Goal: Information Seeking & Learning: Check status

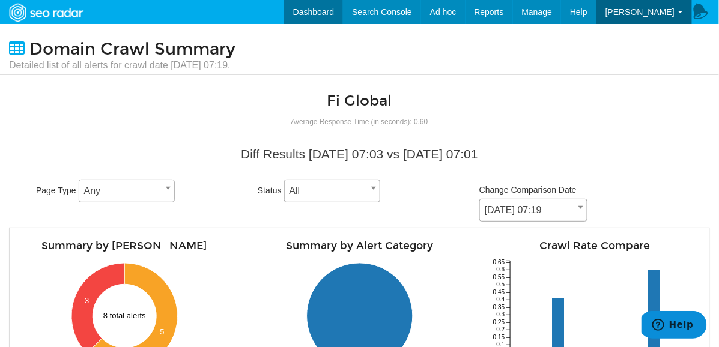
scroll to position [48, 0]
click at [316, 14] on link "Dashboard" at bounding box center [313, 12] width 59 height 24
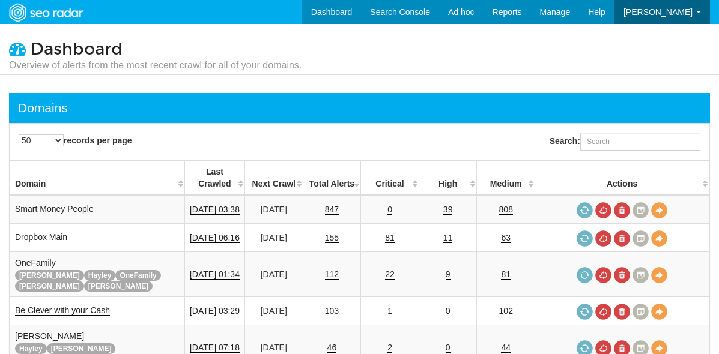
select select "50"
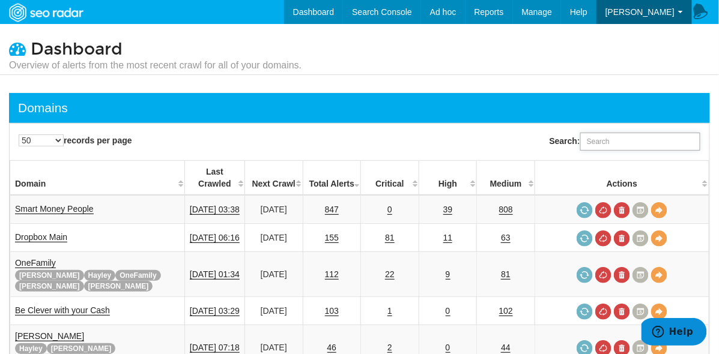
click at [608, 144] on input "Search:" at bounding box center [640, 142] width 120 height 18
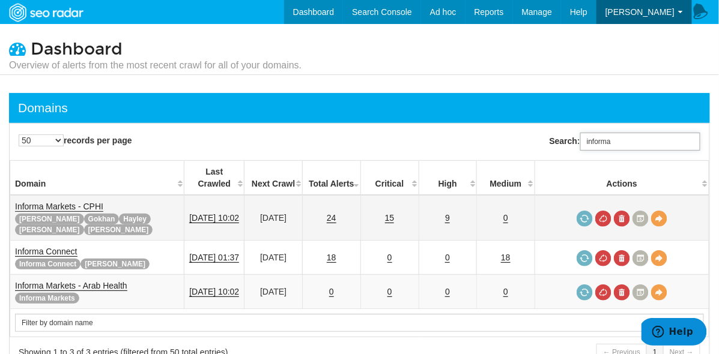
type input "informa"
click at [56, 202] on link "Informa Markets - CPHI" at bounding box center [59, 207] width 88 height 10
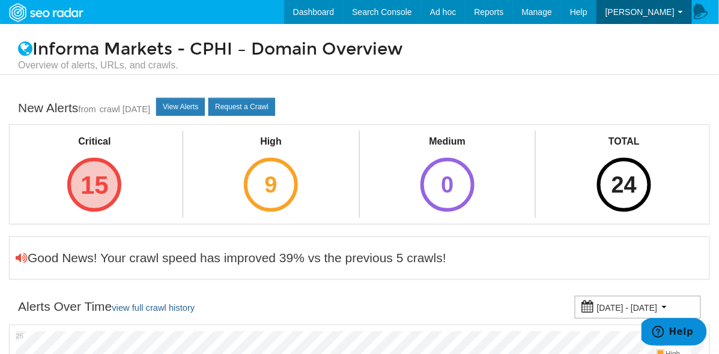
click at [98, 193] on div "15" at bounding box center [94, 185] width 54 height 54
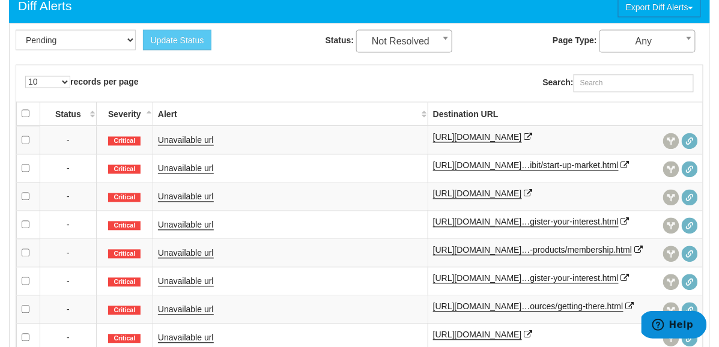
scroll to position [322, 0]
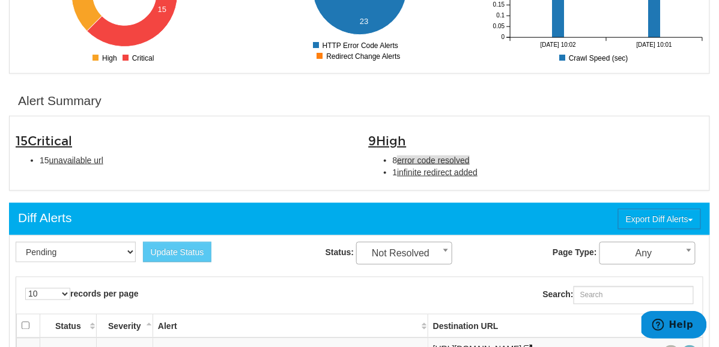
click at [428, 156] on span "error code resolved" at bounding box center [433, 161] width 73 height 10
type input "error code resolved"
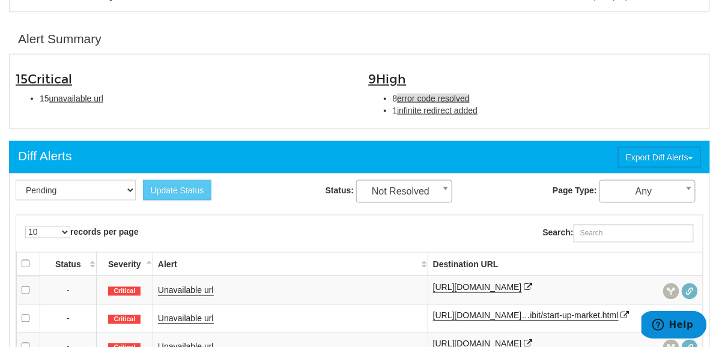
scroll to position [389, 0]
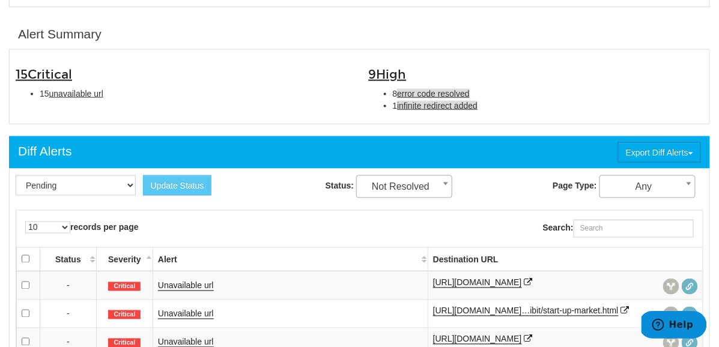
click at [471, 101] on span "infinite redirect added" at bounding box center [437, 106] width 80 height 10
type input "infinite redirect added"
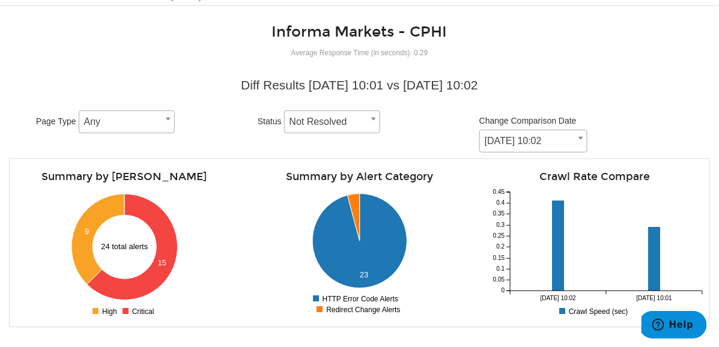
scroll to position [77, 0]
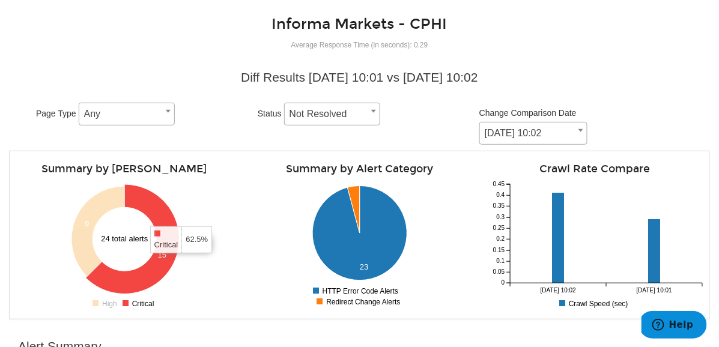
click at [150, 195] on icon at bounding box center [133, 238] width 94 height 109
type input "Critical"
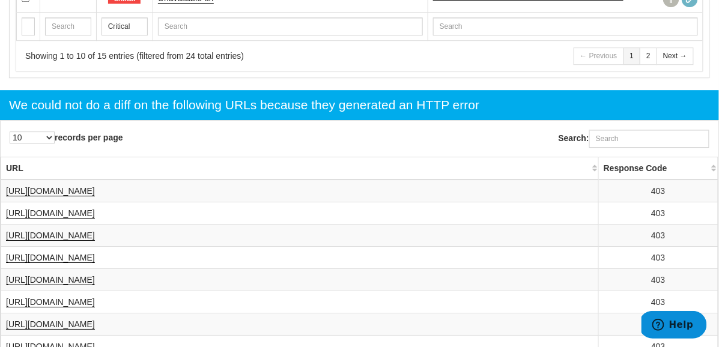
scroll to position [835, 0]
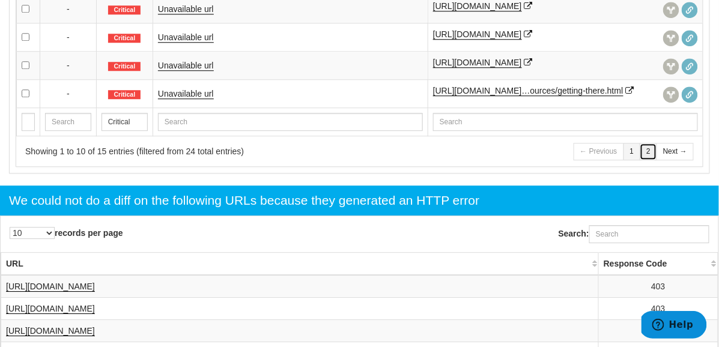
click at [642, 160] on link "2" at bounding box center [647, 151] width 17 height 17
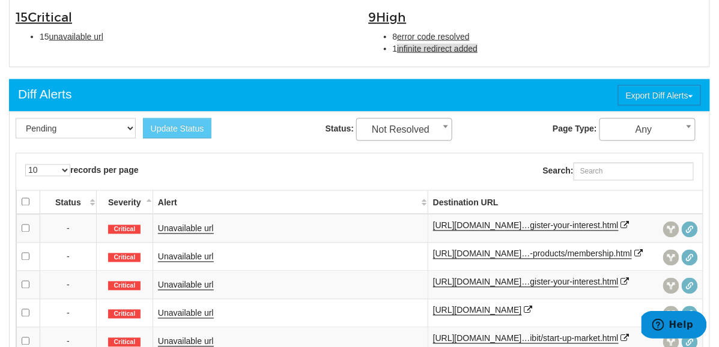
scroll to position [641, 0]
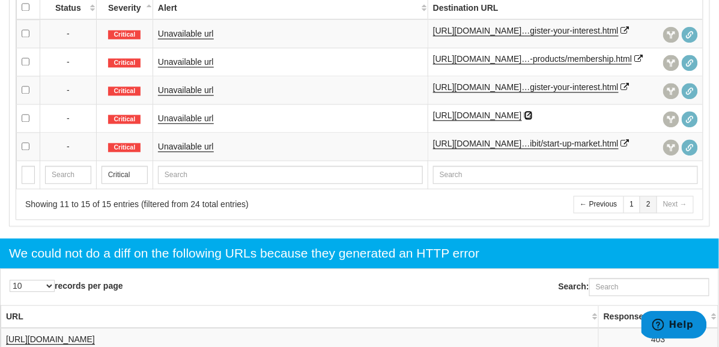
click at [533, 112] on icon at bounding box center [528, 115] width 8 height 8
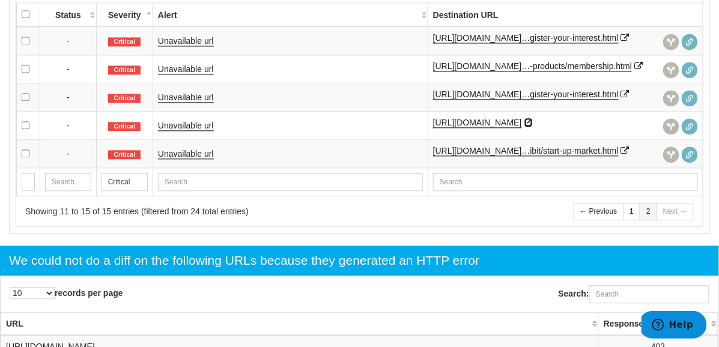
scroll to position [565, 0]
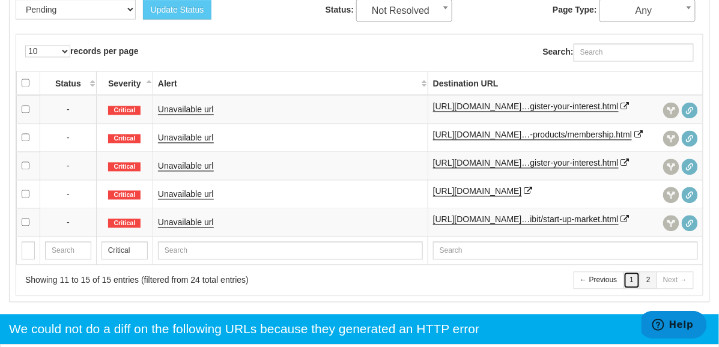
click at [634, 282] on link "1" at bounding box center [631, 280] width 17 height 17
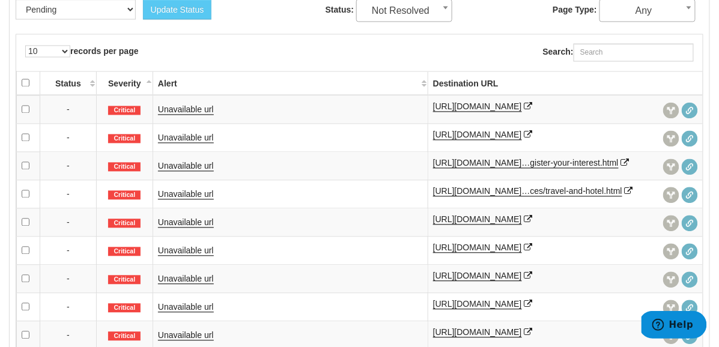
click at [509, 232] on div "https://www.cphi.com/americas/en/Exhibit/exhibit/why-exhibit.html" at bounding box center [565, 223] width 265 height 18
click at [524, 224] on icon at bounding box center [528, 220] width 8 height 8
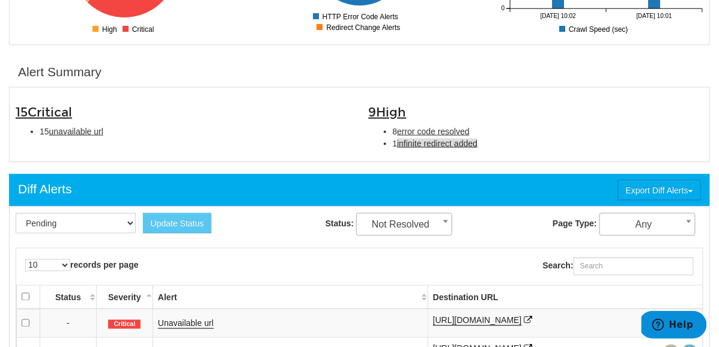
scroll to position [0, 0]
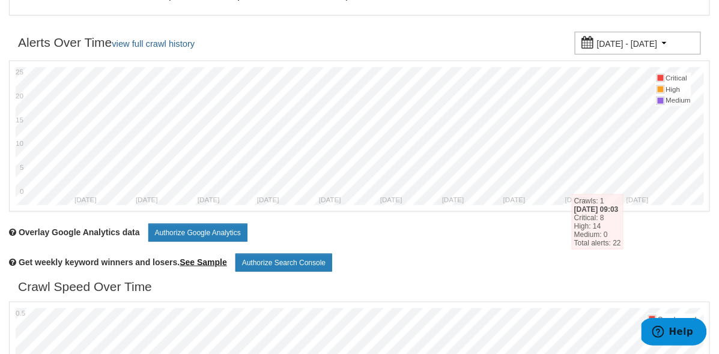
scroll to position [136, 0]
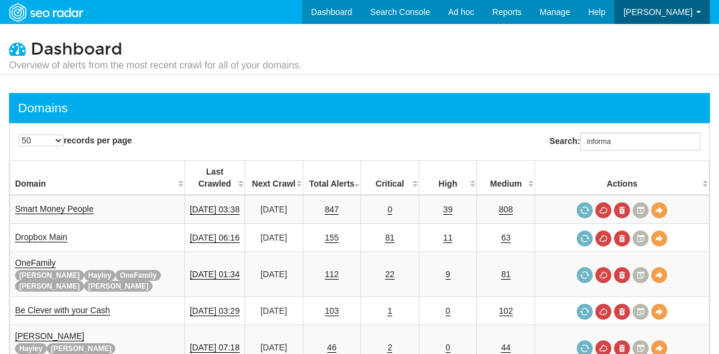
select select "50"
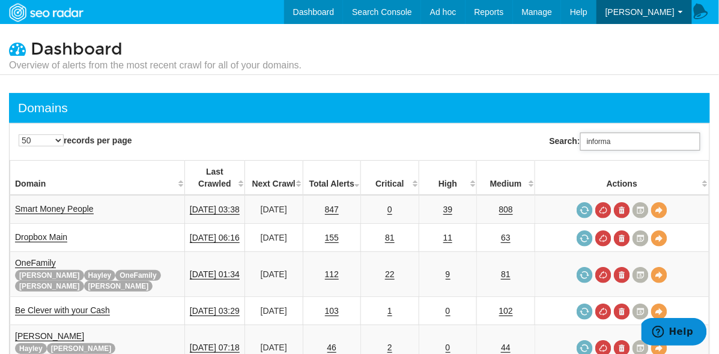
click at [594, 142] on input "informa" at bounding box center [640, 142] width 120 height 18
drag, startPoint x: 632, startPoint y: 142, endPoint x: 296, endPoint y: 116, distance: 336.7
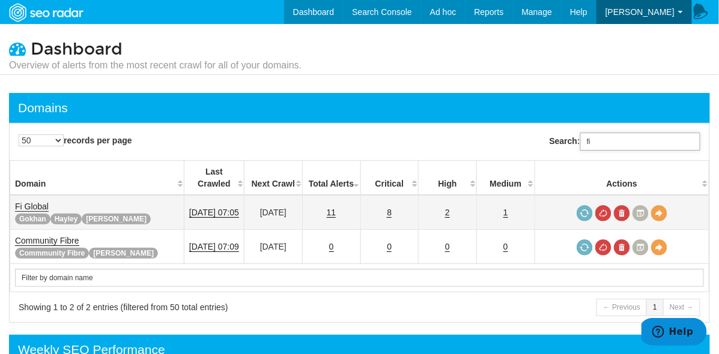
type input "fi"
click at [27, 202] on link "Fi Global" at bounding box center [32, 207] width 34 height 10
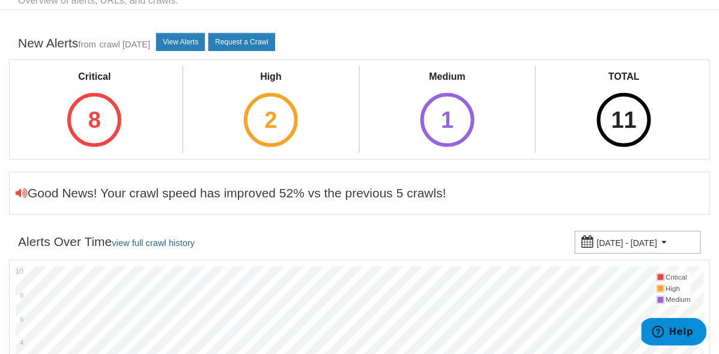
scroll to position [196, 0]
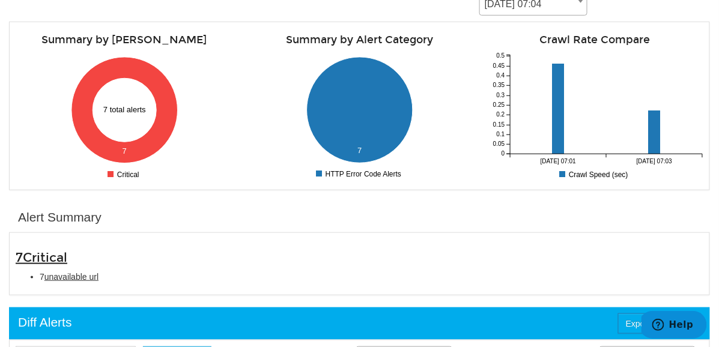
scroll to position [533, 0]
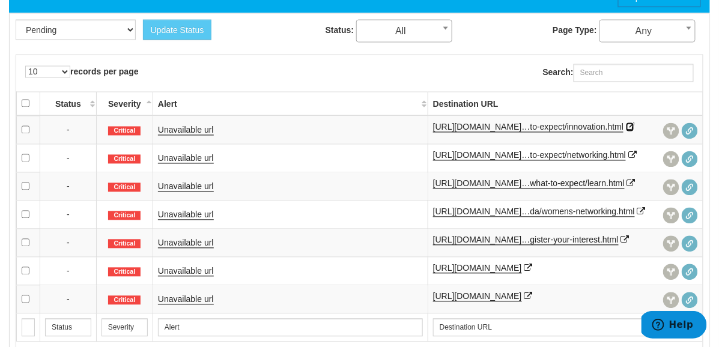
click at [626, 123] on icon at bounding box center [630, 127] width 8 height 8
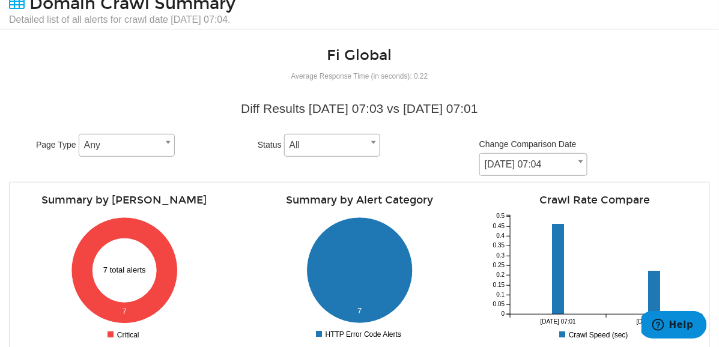
scroll to position [0, 0]
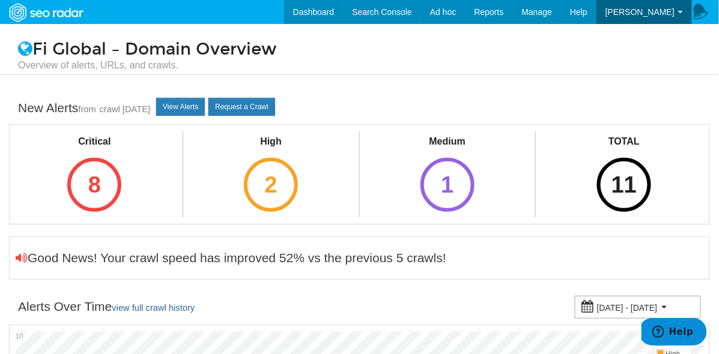
click at [285, 152] on div "High 2" at bounding box center [271, 173] width 84 height 84
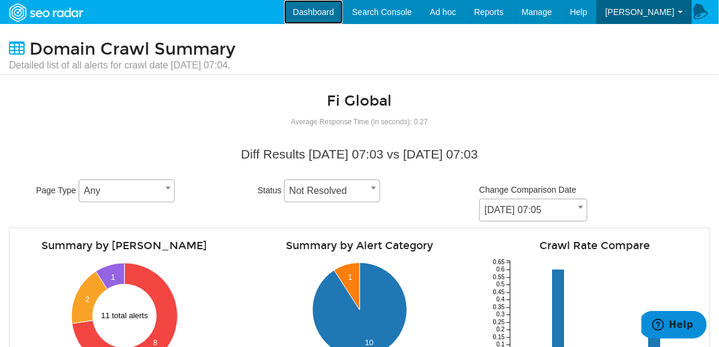
click at [309, 14] on link "Dashboard" at bounding box center [313, 12] width 59 height 24
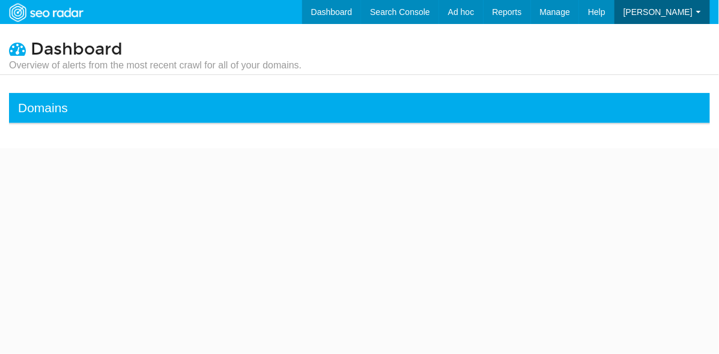
select select "50"
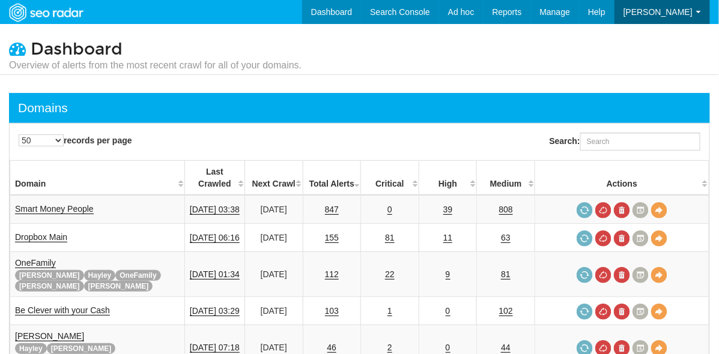
scroll to position [48, 0]
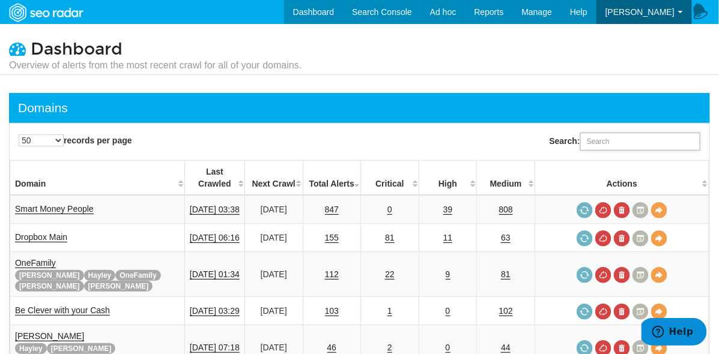
click at [616, 136] on input "Search:" at bounding box center [640, 142] width 120 height 18
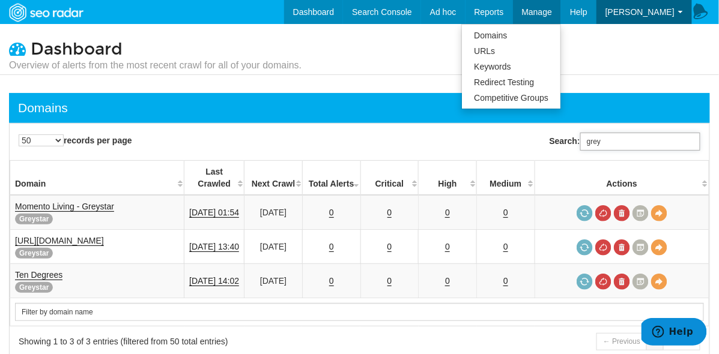
type input "grey"
